Goal: Task Accomplishment & Management: Complete application form

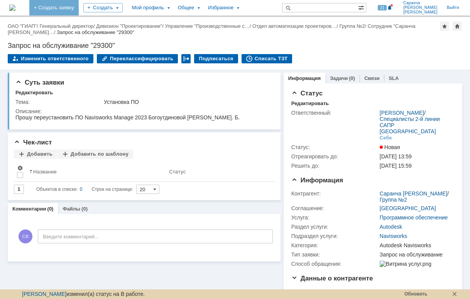
click at [77, 7] on link "+ Создать заявку" at bounding box center [53, 7] width 49 height 15
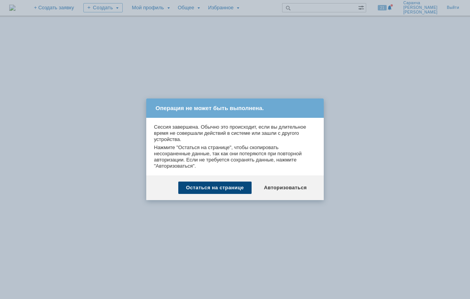
click at [234, 186] on div "Остаться на странице" at bounding box center [214, 187] width 73 height 12
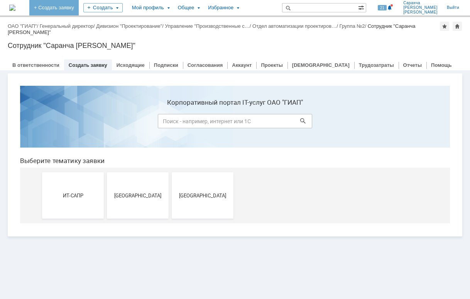
click at [79, 3] on link "+ Создать заявку" at bounding box center [53, 7] width 49 height 15
click at [198, 189] on button "[GEOGRAPHIC_DATA]" at bounding box center [203, 195] width 62 height 46
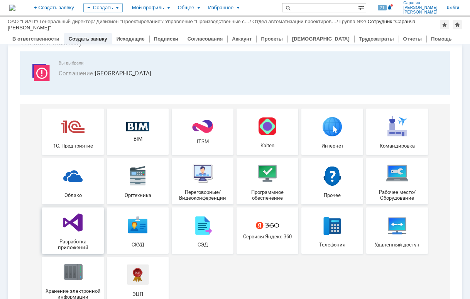
scroll to position [64, 0]
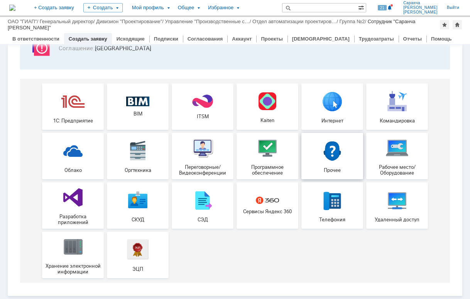
click at [321, 155] on img at bounding box center [332, 150] width 23 height 23
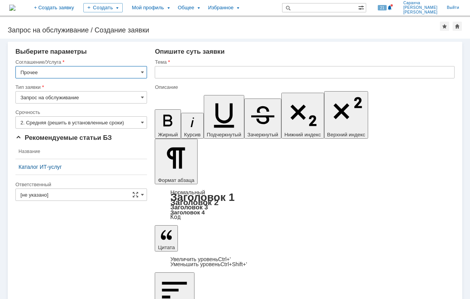
click at [166, 72] on input "text" at bounding box center [305, 72] width 300 height 12
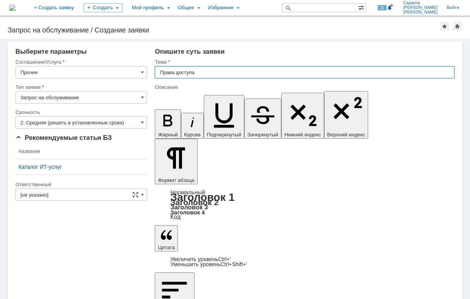
type input "Права доступа"
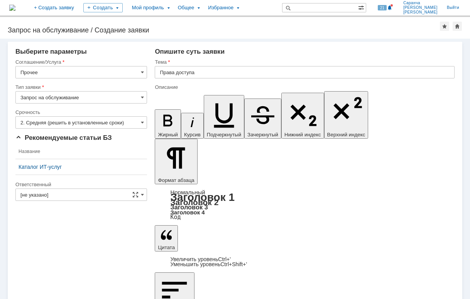
scroll to position [349, 1]
click at [81, 193] on input "[не указано]" at bounding box center [81, 194] width 132 height 12
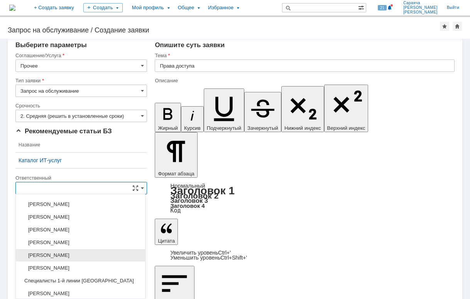
scroll to position [342, 0]
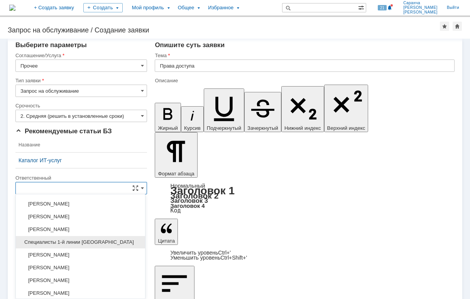
click at [67, 243] on span "Специалисты 1-й линии Новомосковск" at bounding box center [80, 242] width 120 height 6
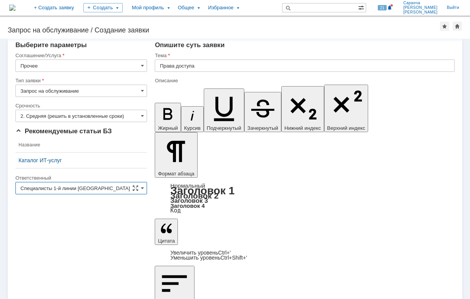
scroll to position [0, 0]
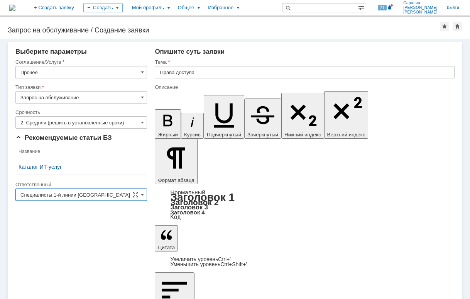
type input "Специалисты 1-й линии Новомосковск"
drag, startPoint x: 291, startPoint y: 2004, endPoint x: 162, endPoint y: 2007, distance: 129.3
